Goal: Check status: Check status

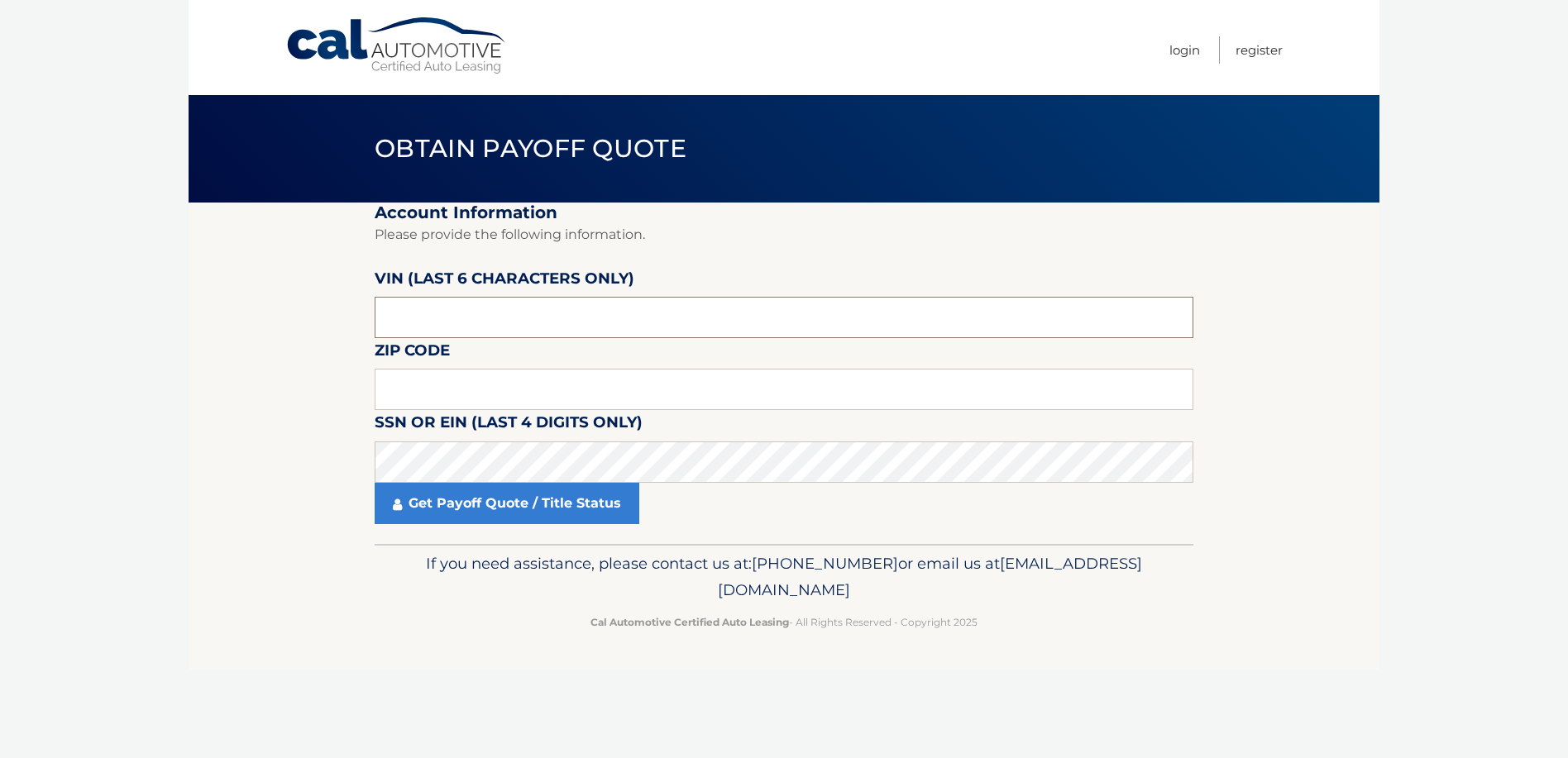
click at [469, 318] on input "text" at bounding box center [784, 317] width 819 height 41
type input "160475"
click at [477, 386] on input "text" at bounding box center [784, 389] width 819 height 41
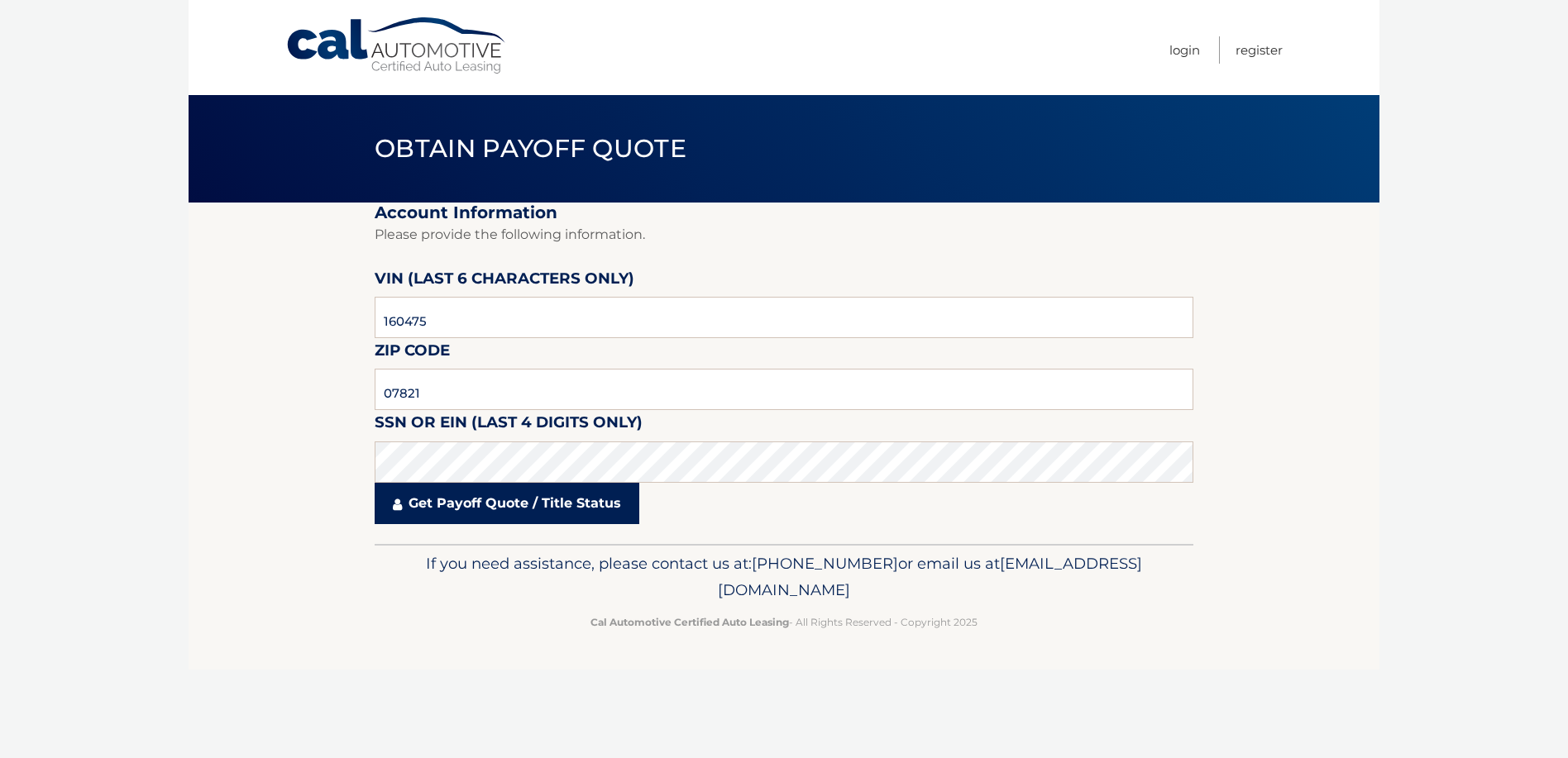
click at [473, 490] on link "Get Payoff Quote / Title Status" at bounding box center [507, 503] width 265 height 41
click at [473, 503] on body "Cal Automotive Menu Login Register Obtain Payoff Quote" at bounding box center [784, 379] width 1568 height 758
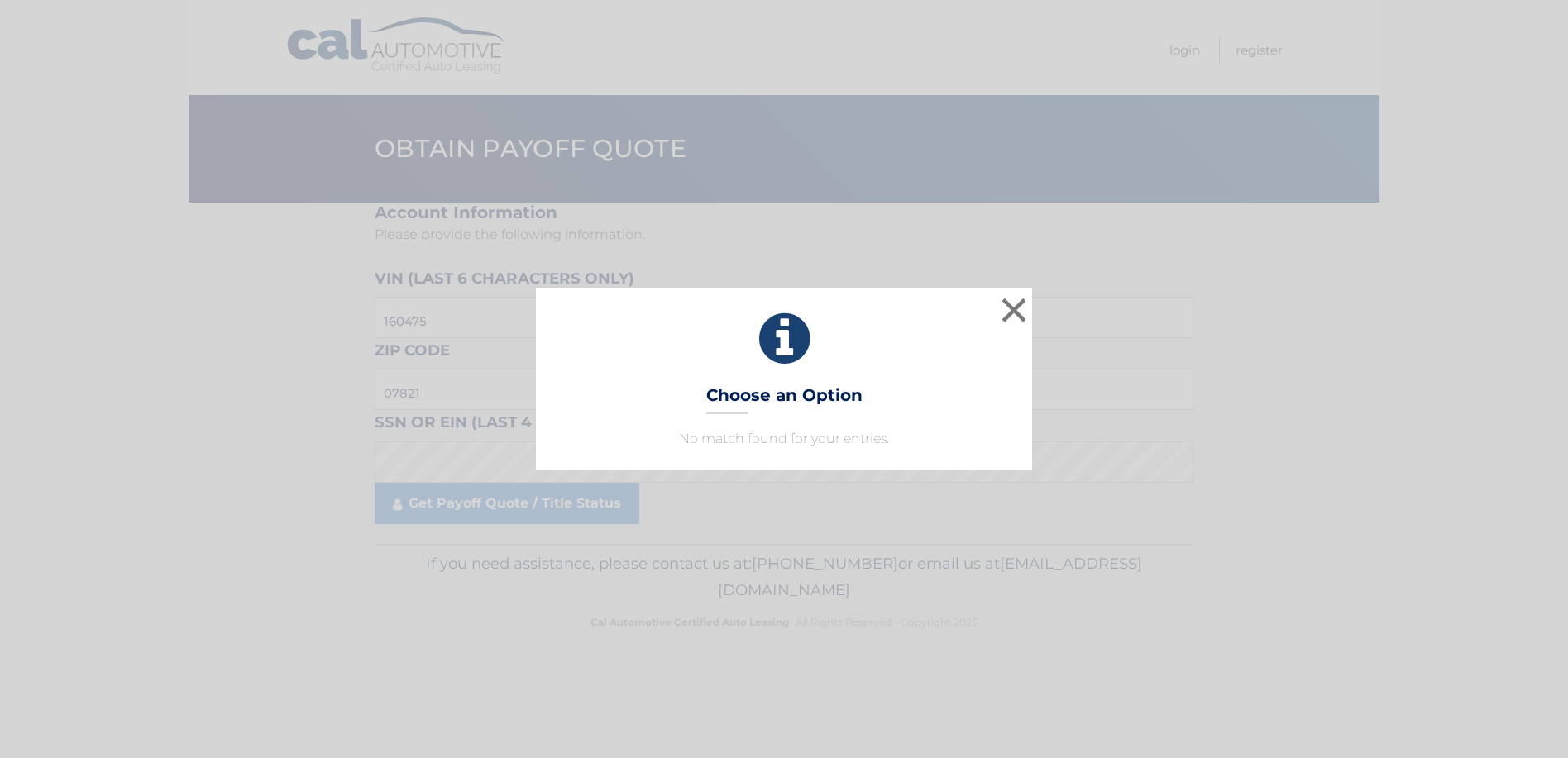
click at [777, 399] on h3 "Choose an Option" at bounding box center [784, 400] width 156 height 29
click at [1011, 309] on button "×" at bounding box center [1013, 309] width 33 height 33
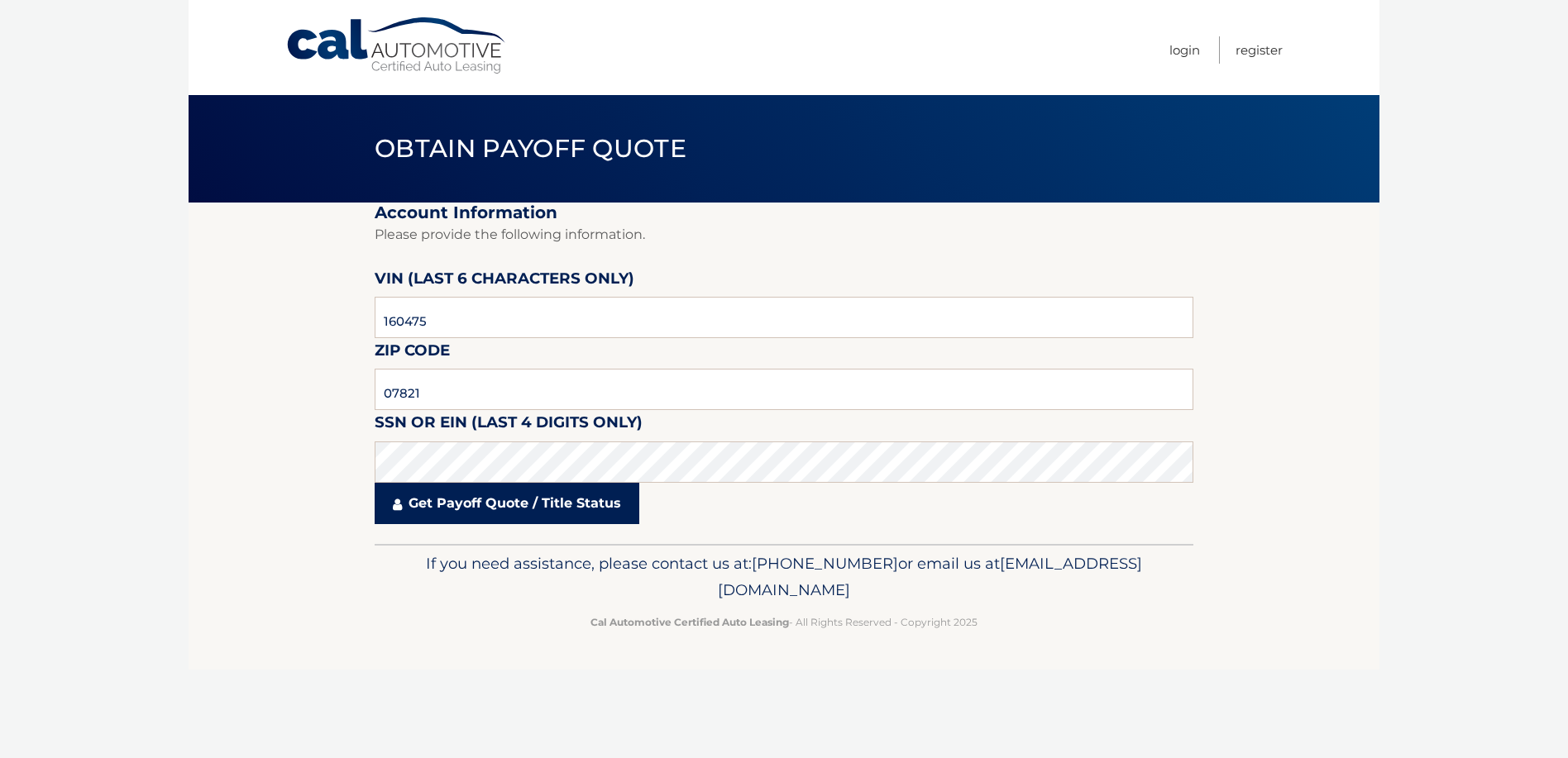
click at [467, 507] on link "Get Payoff Quote / Title Status" at bounding box center [507, 503] width 265 height 41
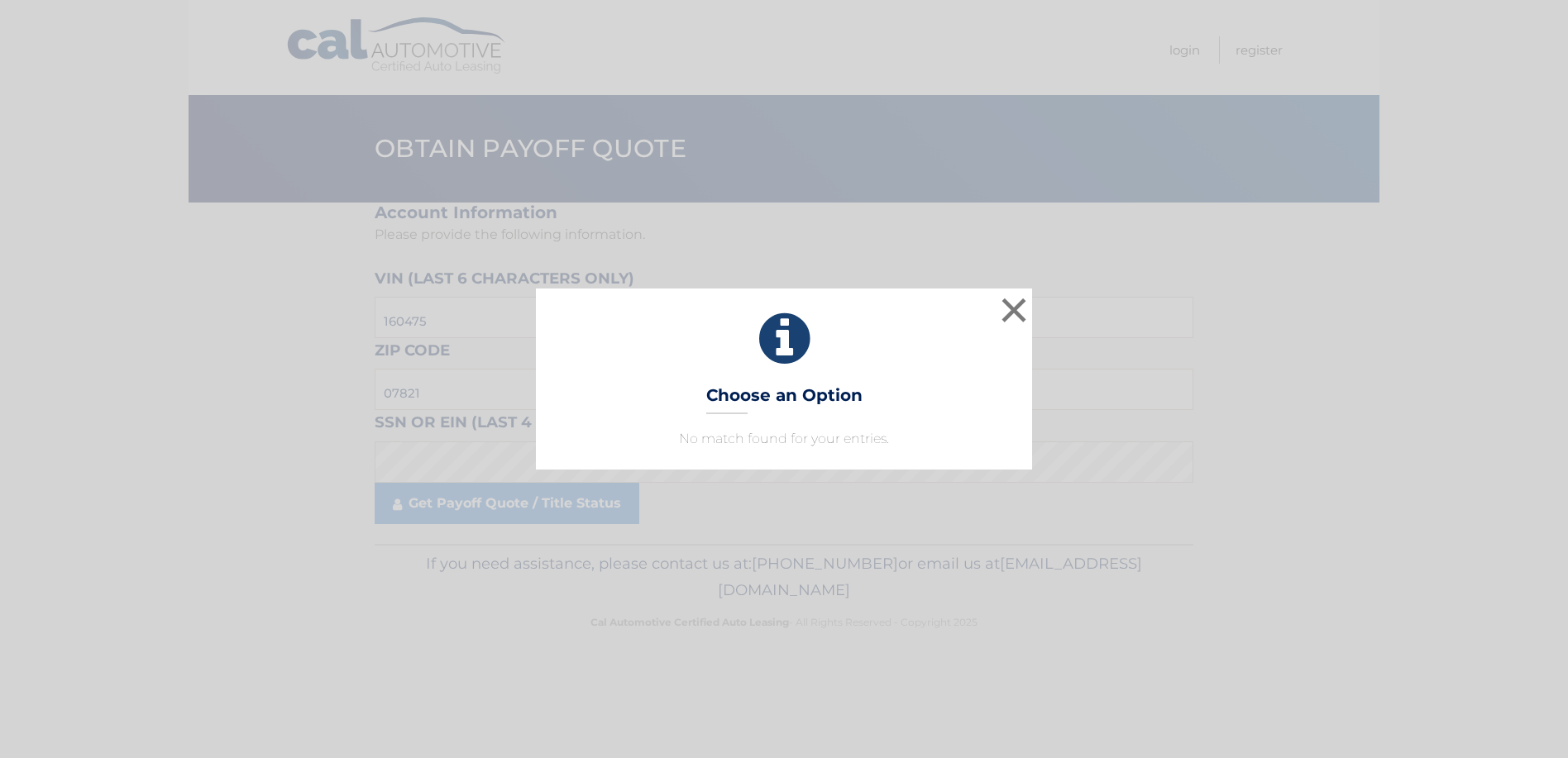
click at [774, 399] on h3 "Choose an Option" at bounding box center [784, 400] width 156 height 29
click at [798, 397] on h3 "Choose an Option" at bounding box center [784, 400] width 156 height 29
click at [1016, 314] on button "×" at bounding box center [1013, 309] width 33 height 33
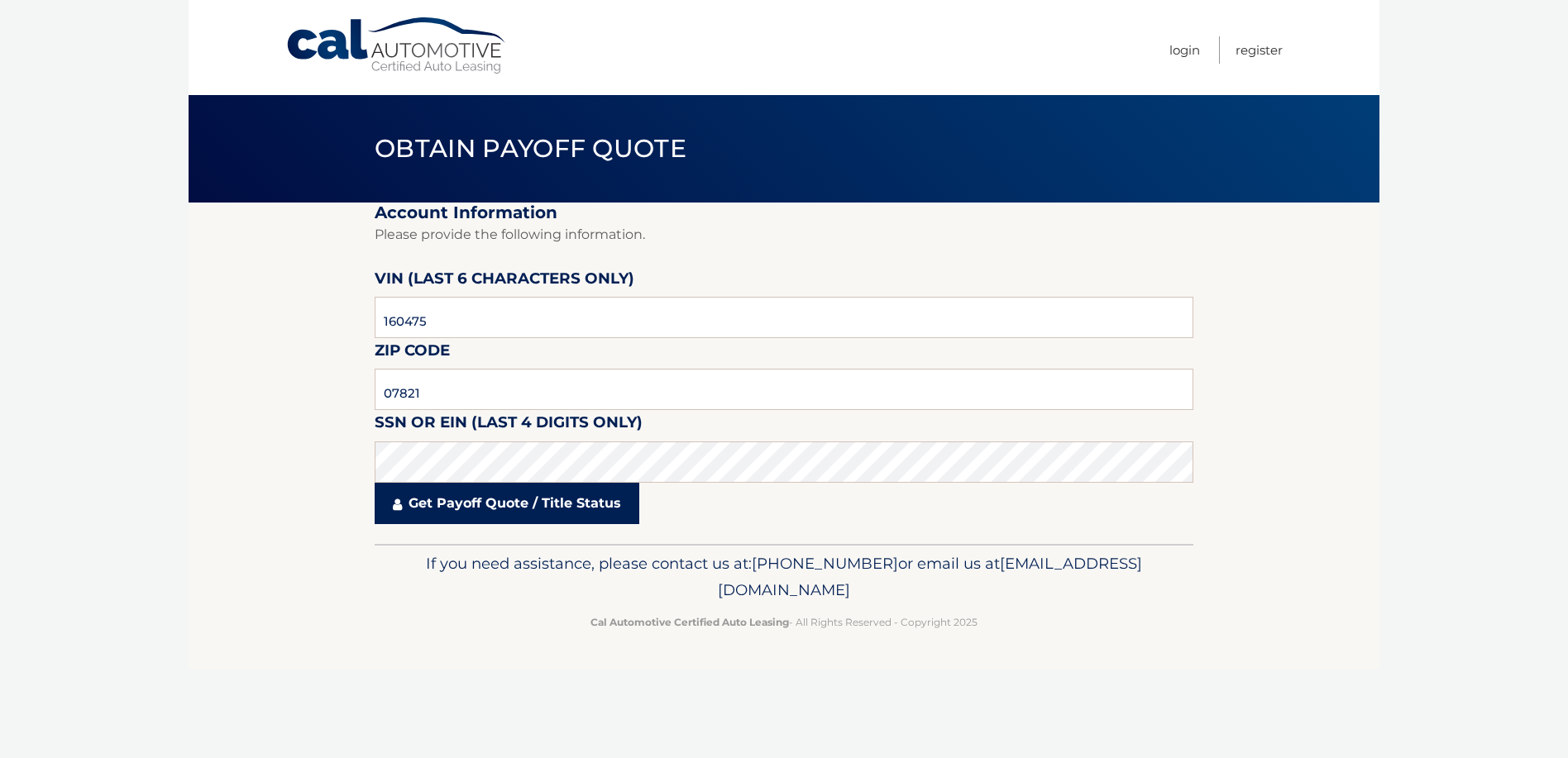
click at [424, 505] on link "Get Payoff Quote / Title Status" at bounding box center [507, 503] width 265 height 41
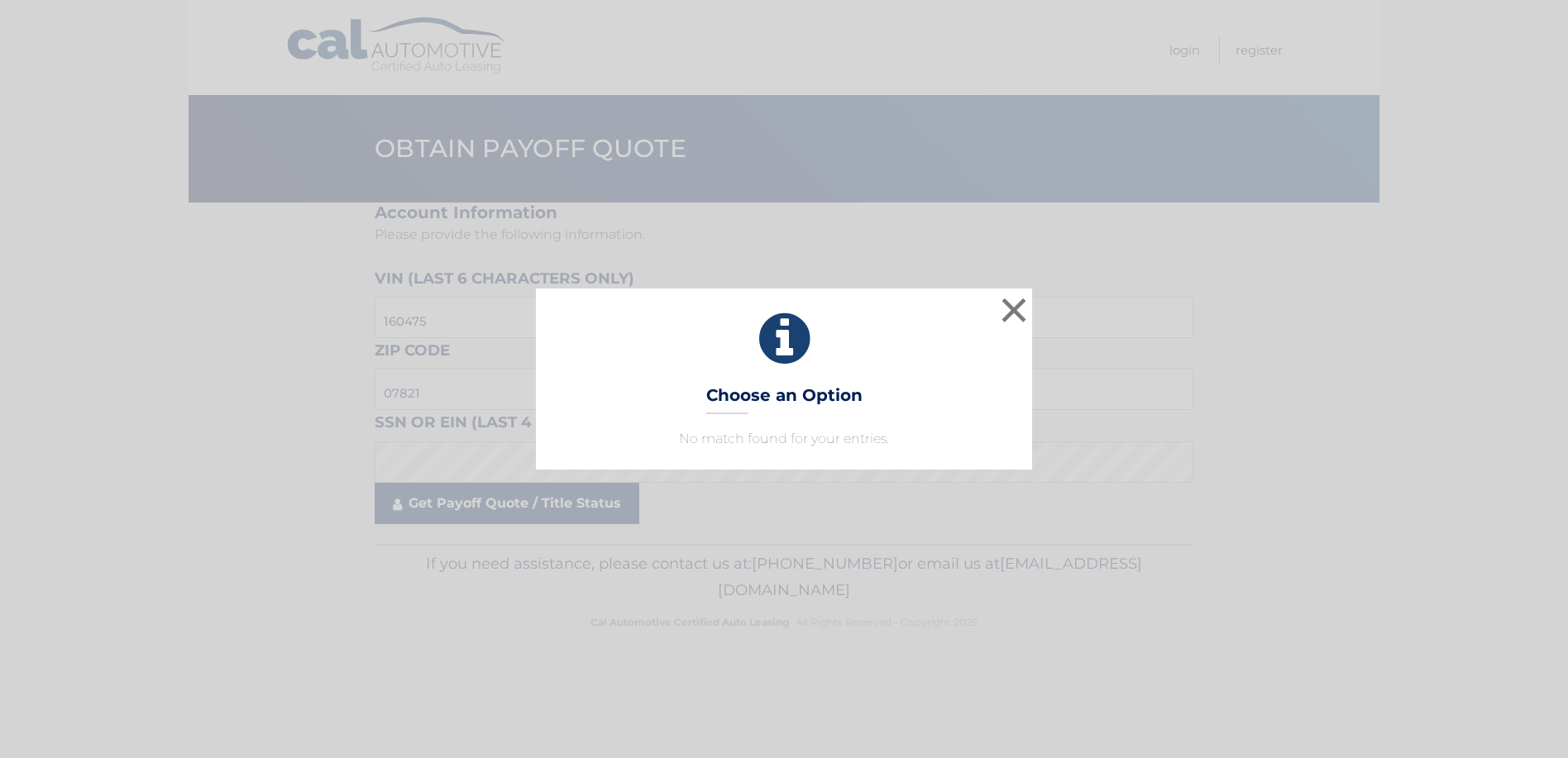
click at [424, 505] on div "× Choose an Option No match found for your entries. This is what you see on sec…" at bounding box center [784, 379] width 1568 height 758
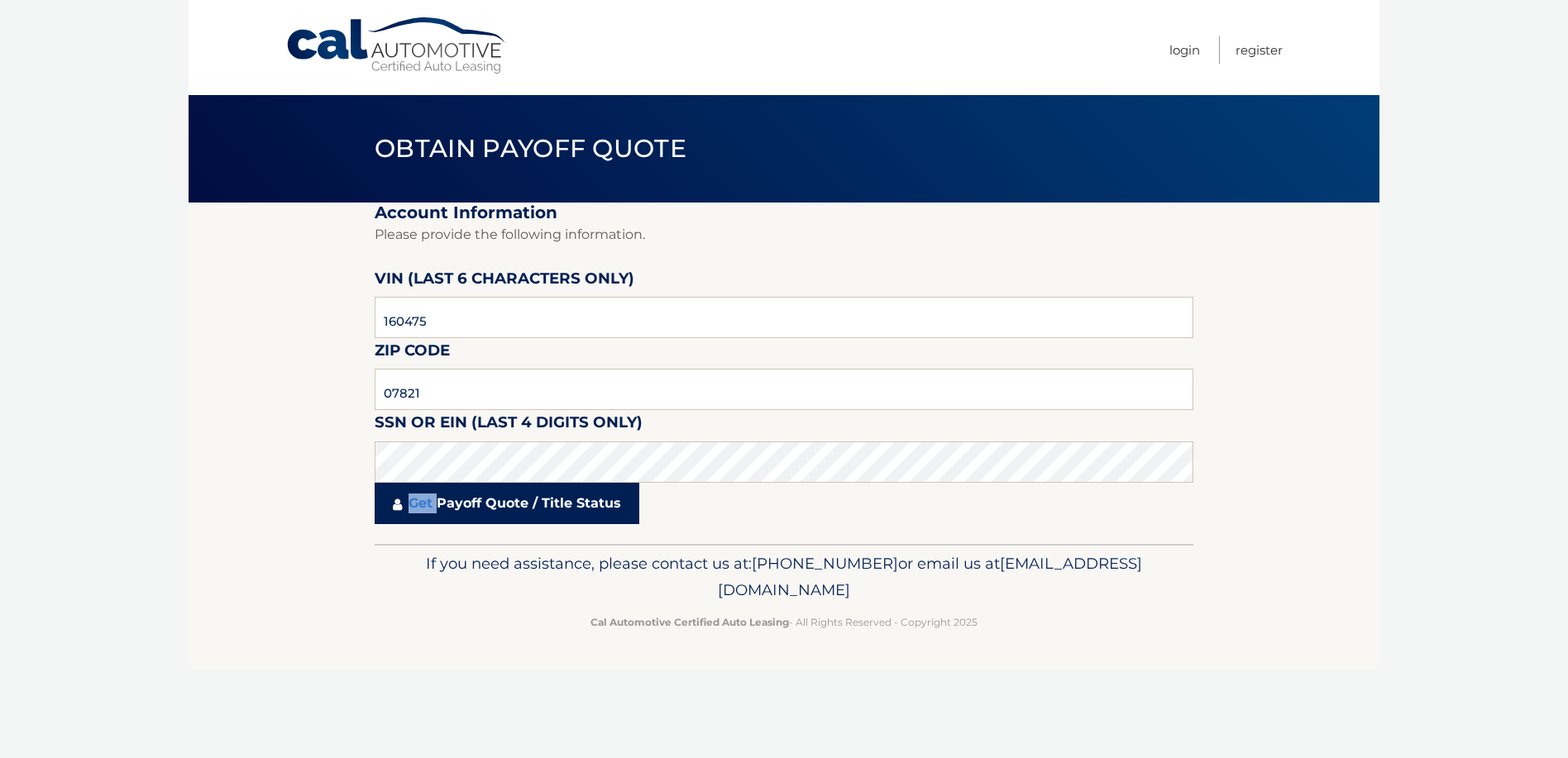
click at [424, 505] on link "Get Payoff Quote / Title Status" at bounding box center [507, 503] width 265 height 41
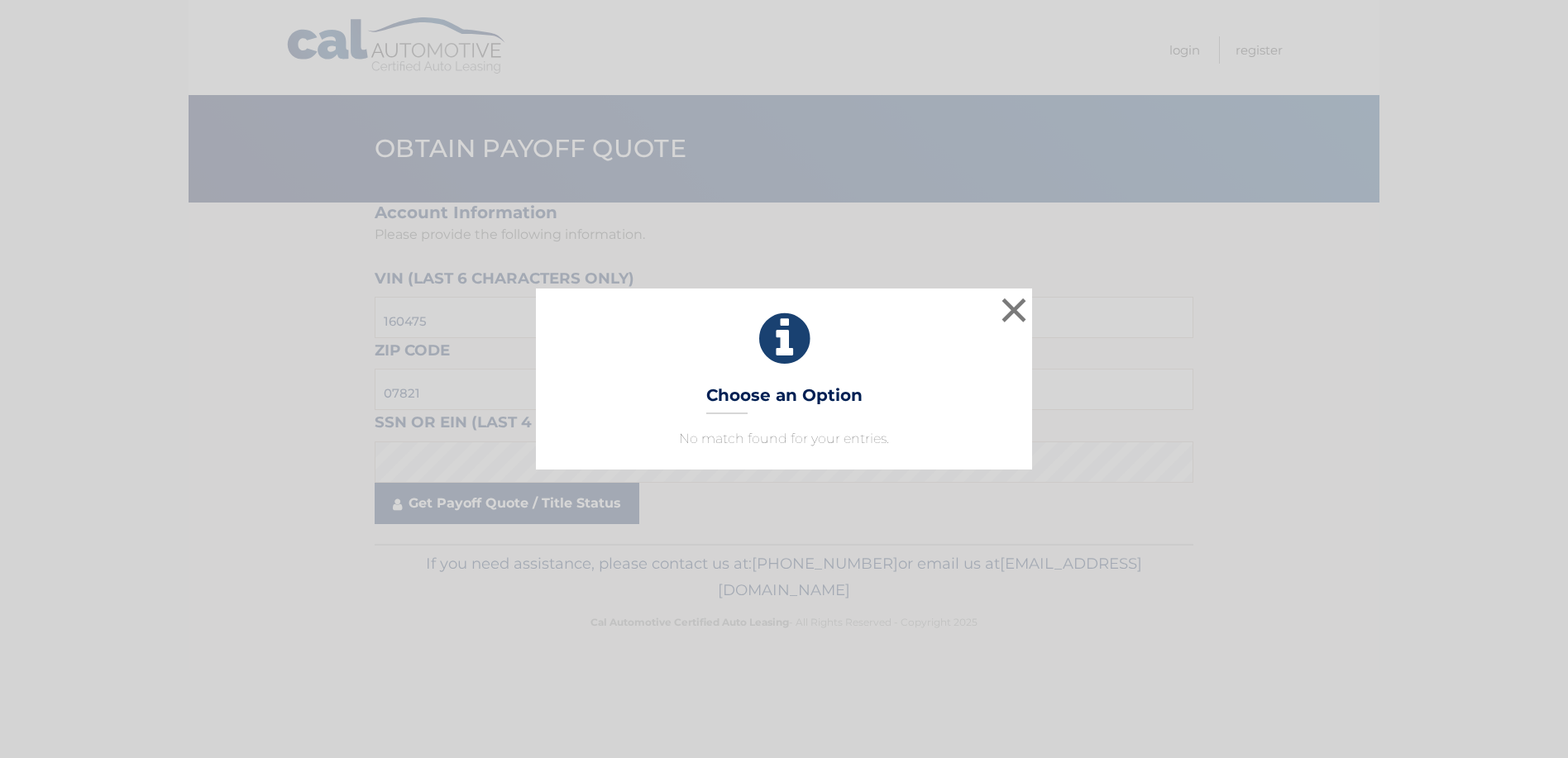
click at [424, 505] on div "× Choose an Option No match found for your entries. This is what you see on sec…" at bounding box center [784, 379] width 1568 height 758
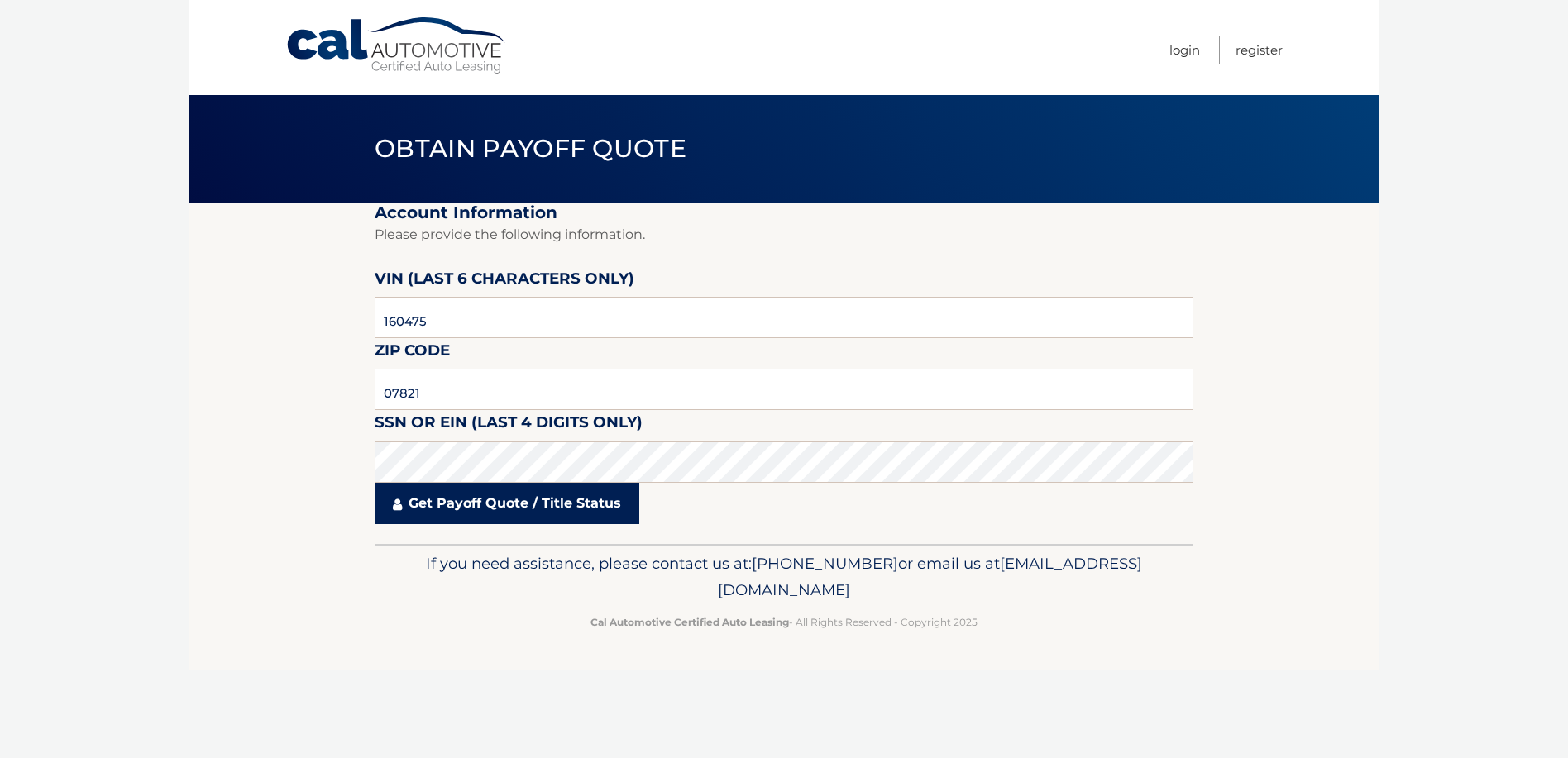
click at [424, 505] on link "Get Payoff Quote / Title Status" at bounding box center [507, 503] width 265 height 41
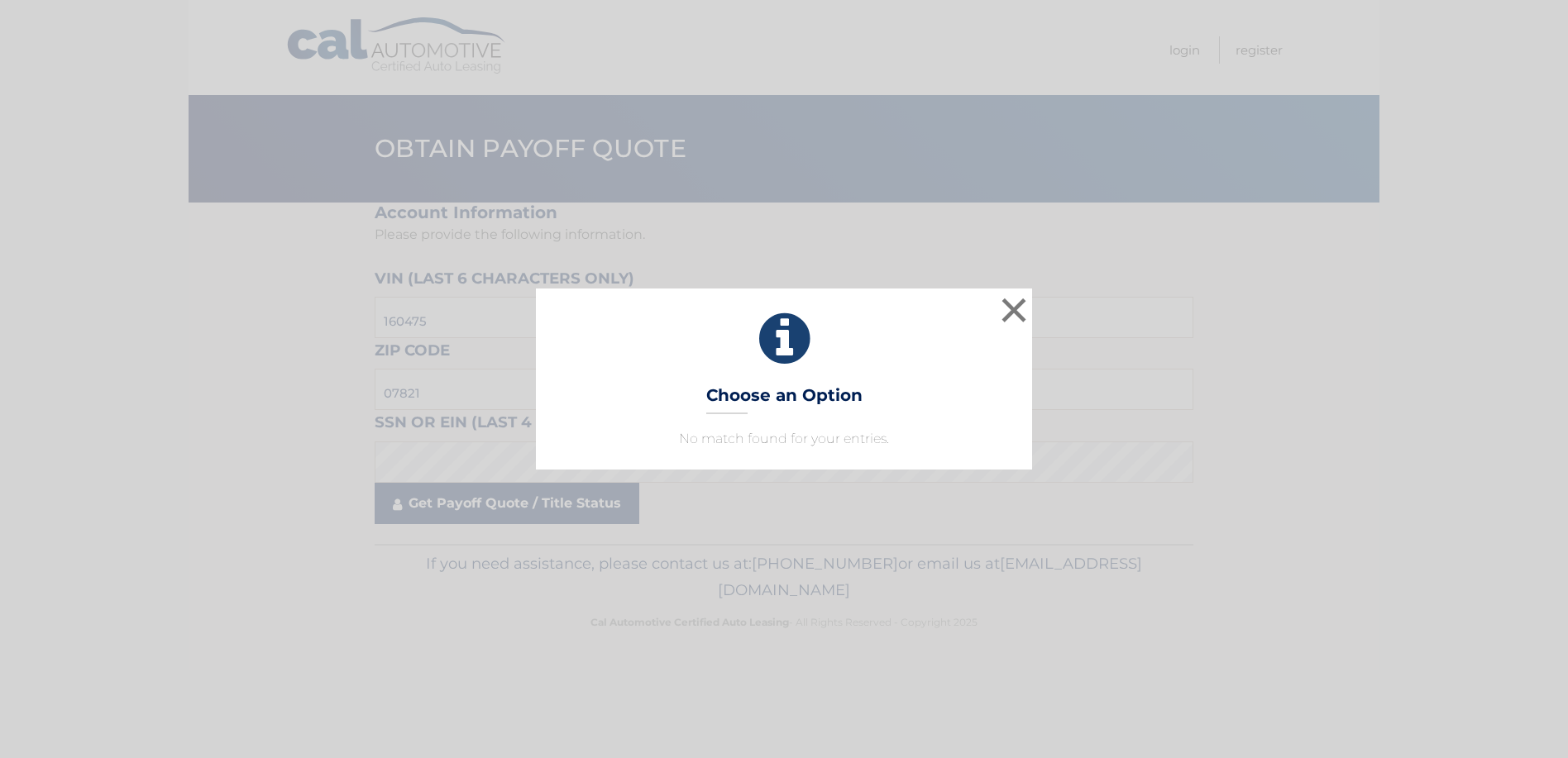
click at [424, 505] on div "× Choose an Option No match found for your entries. This is what you see on sec…" at bounding box center [784, 379] width 1568 height 758
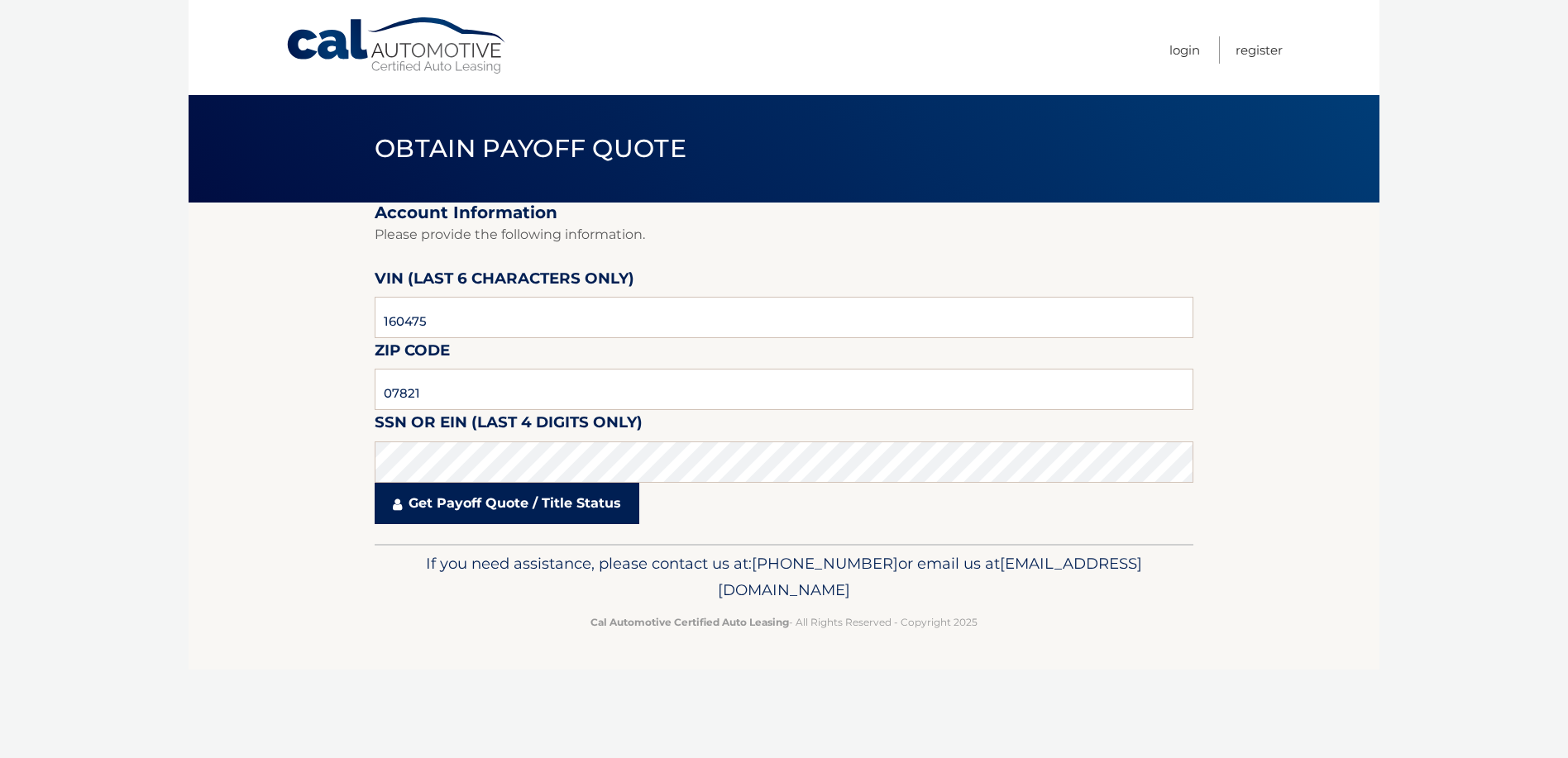
click at [441, 504] on link "Get Payoff Quote / Title Status" at bounding box center [507, 503] width 265 height 41
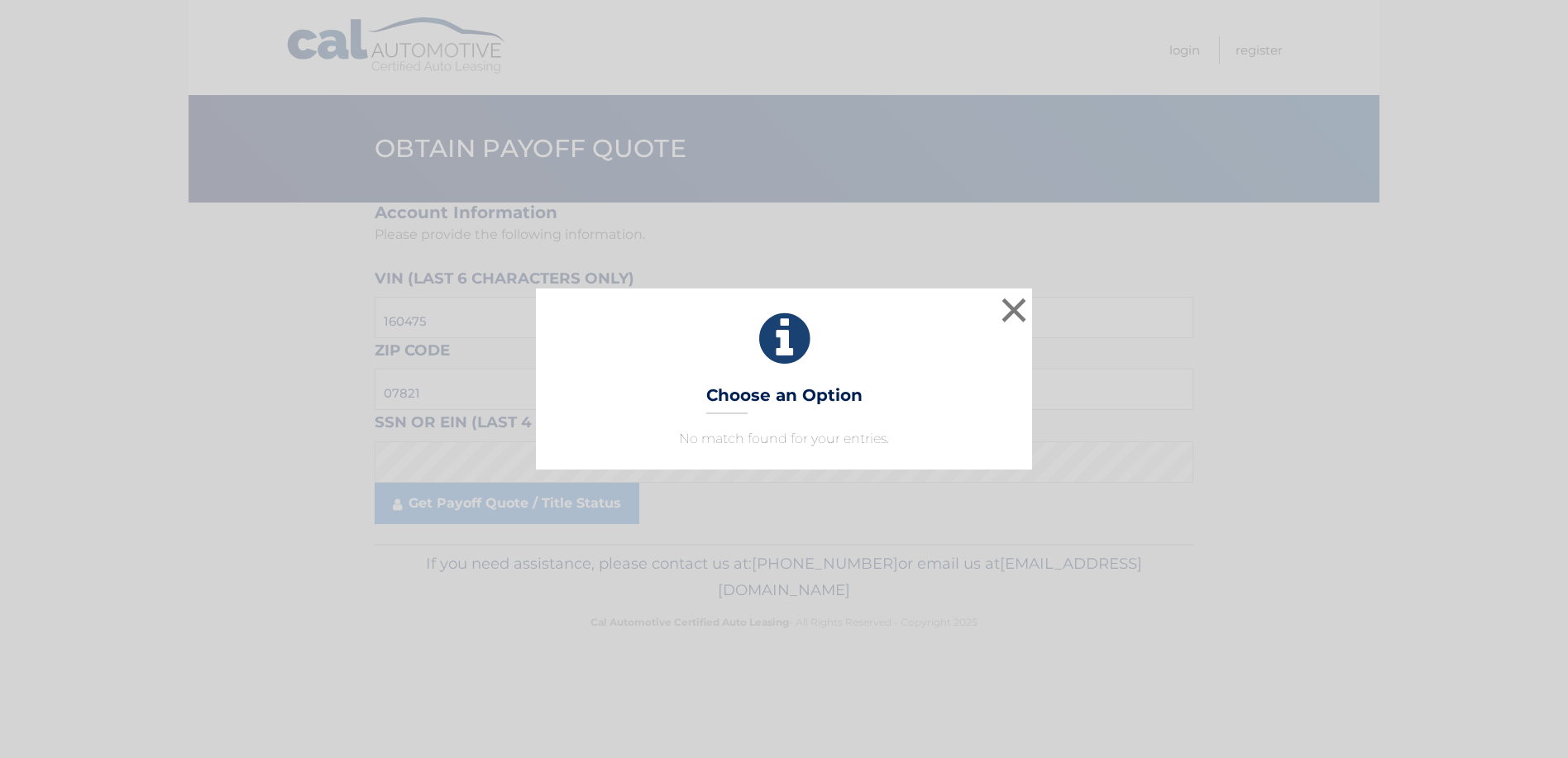
click at [801, 400] on h3 "Choose an Option" at bounding box center [784, 400] width 156 height 29
click at [1015, 310] on button "×" at bounding box center [1013, 309] width 33 height 33
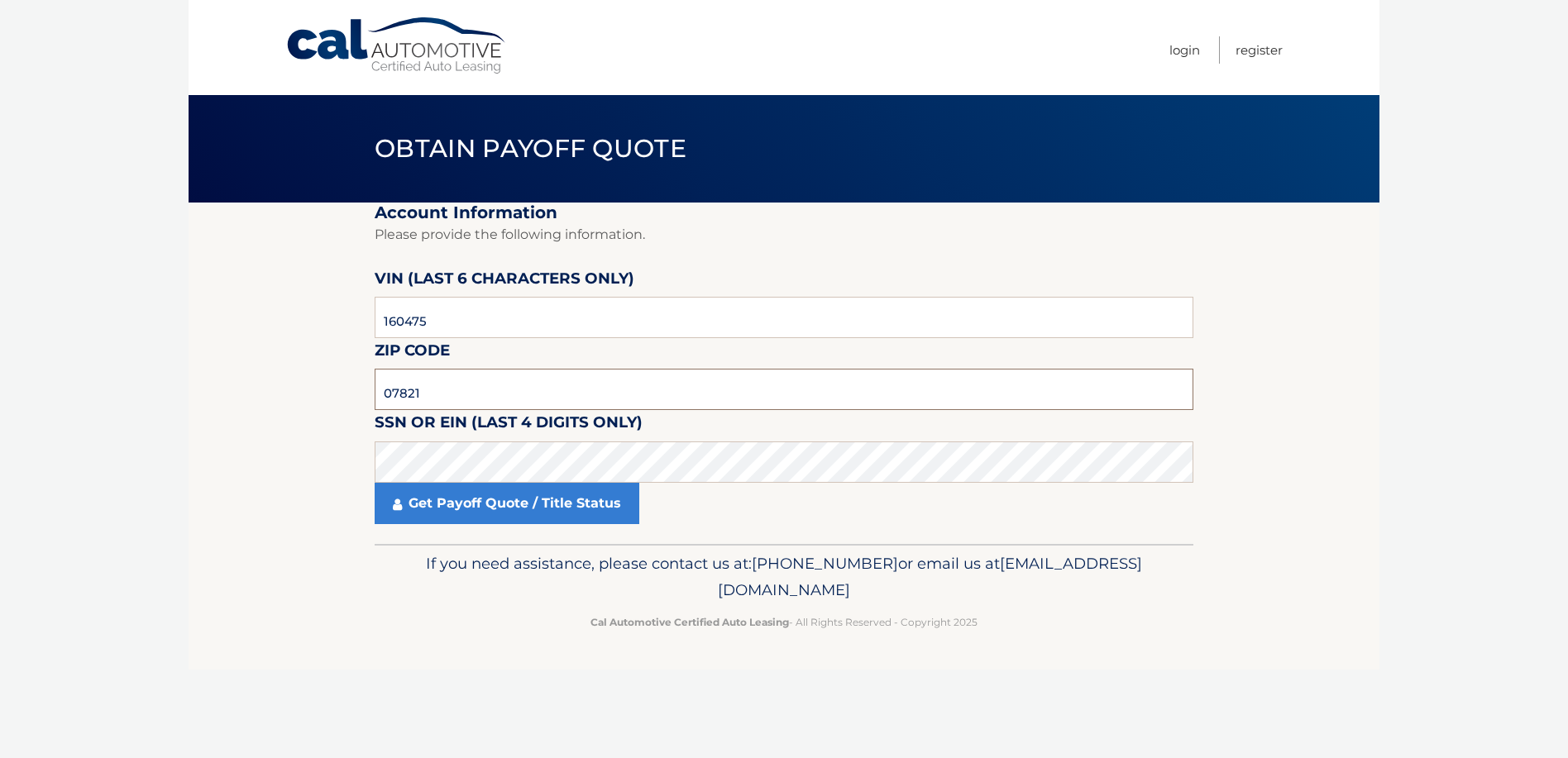
click at [458, 392] on input "07821" at bounding box center [784, 389] width 819 height 41
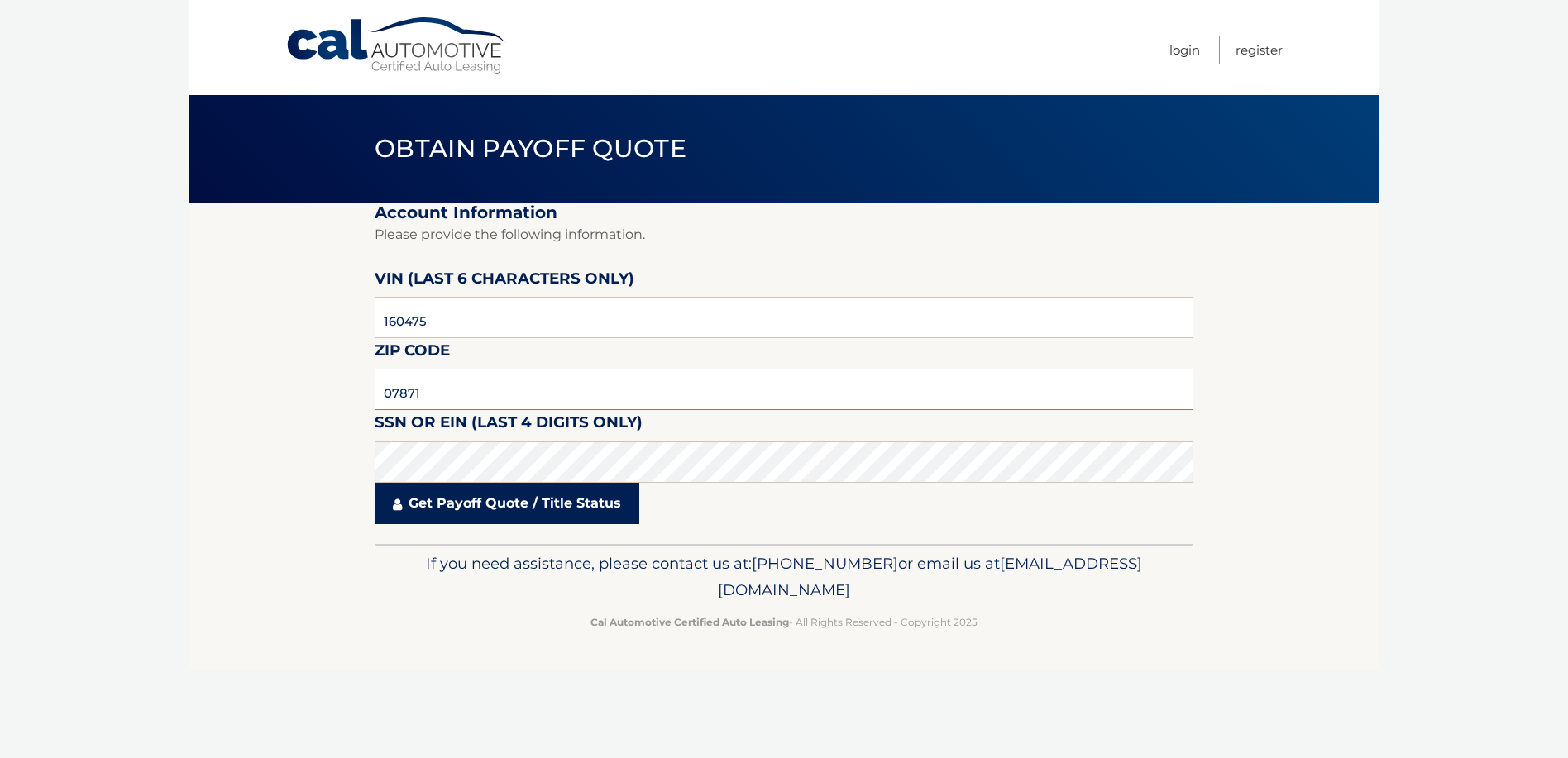
type input "07871"
click at [465, 504] on link "Get Payoff Quote / Title Status" at bounding box center [507, 503] width 265 height 41
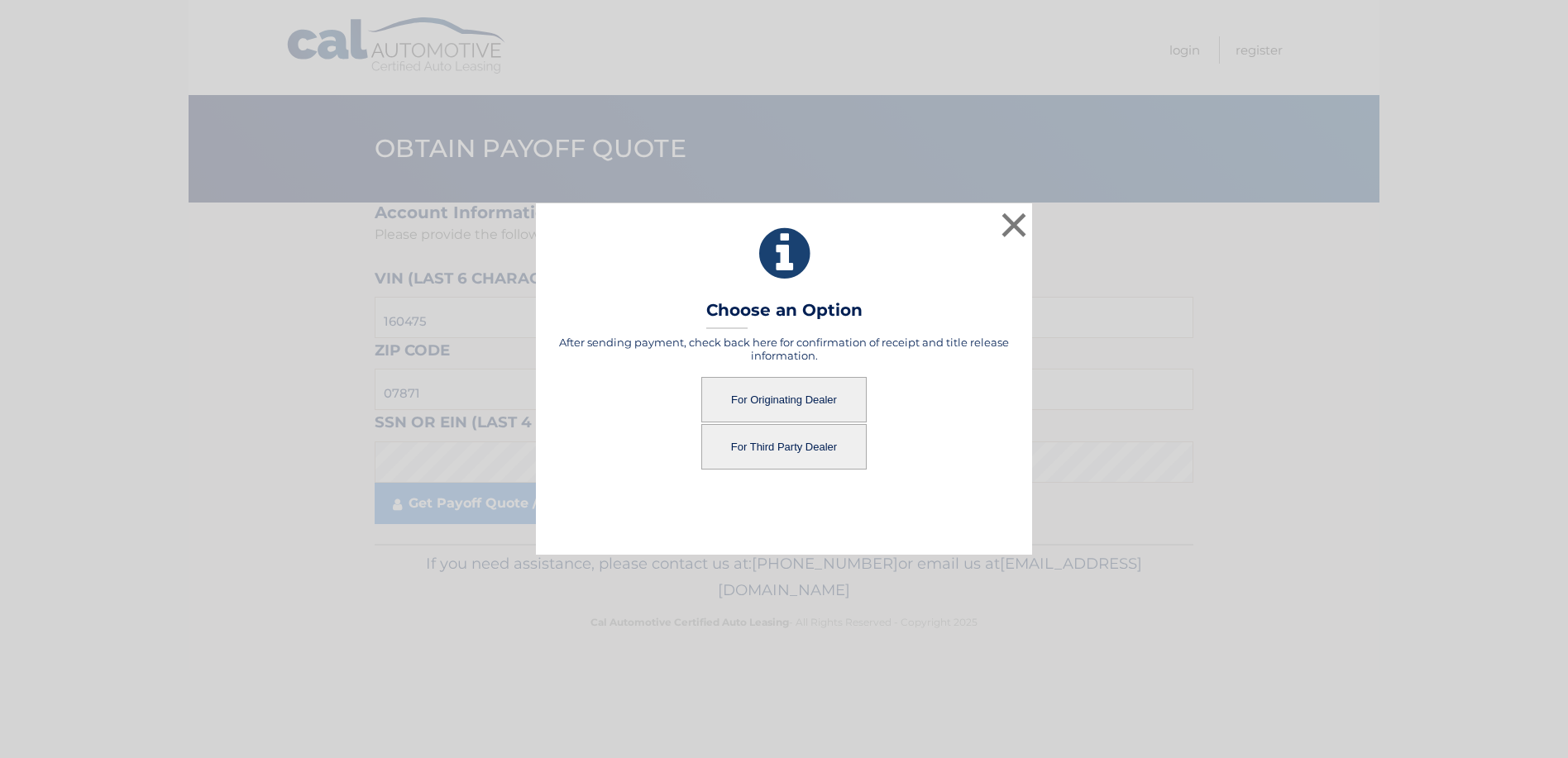
click at [776, 398] on button "For Originating Dealer" at bounding box center [784, 400] width 165 height 46
click at [788, 401] on button "For Originating Dealer" at bounding box center [784, 400] width 165 height 46
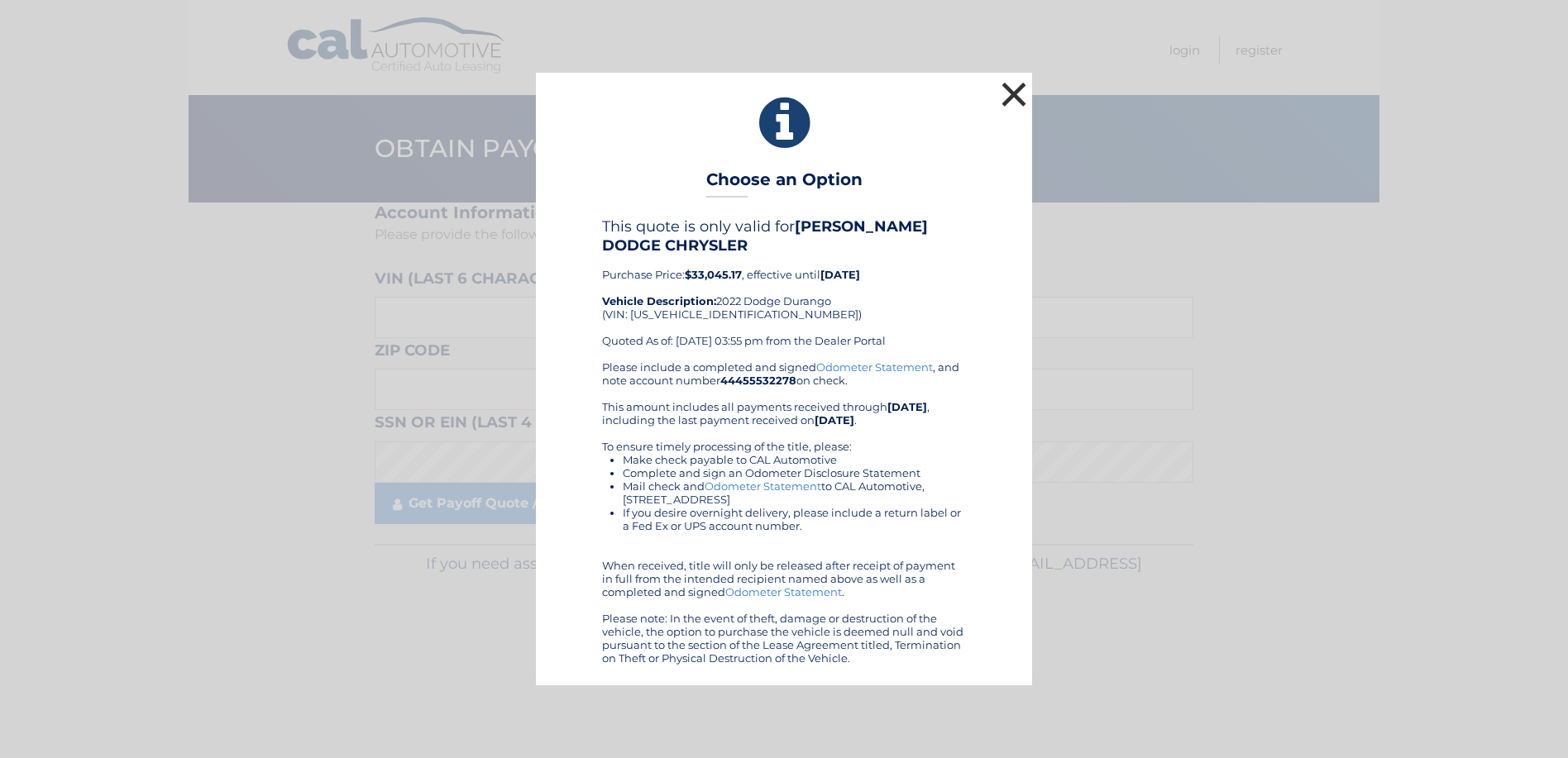
click at [1016, 98] on button "×" at bounding box center [1013, 94] width 33 height 33
